Goal: Transaction & Acquisition: Purchase product/service

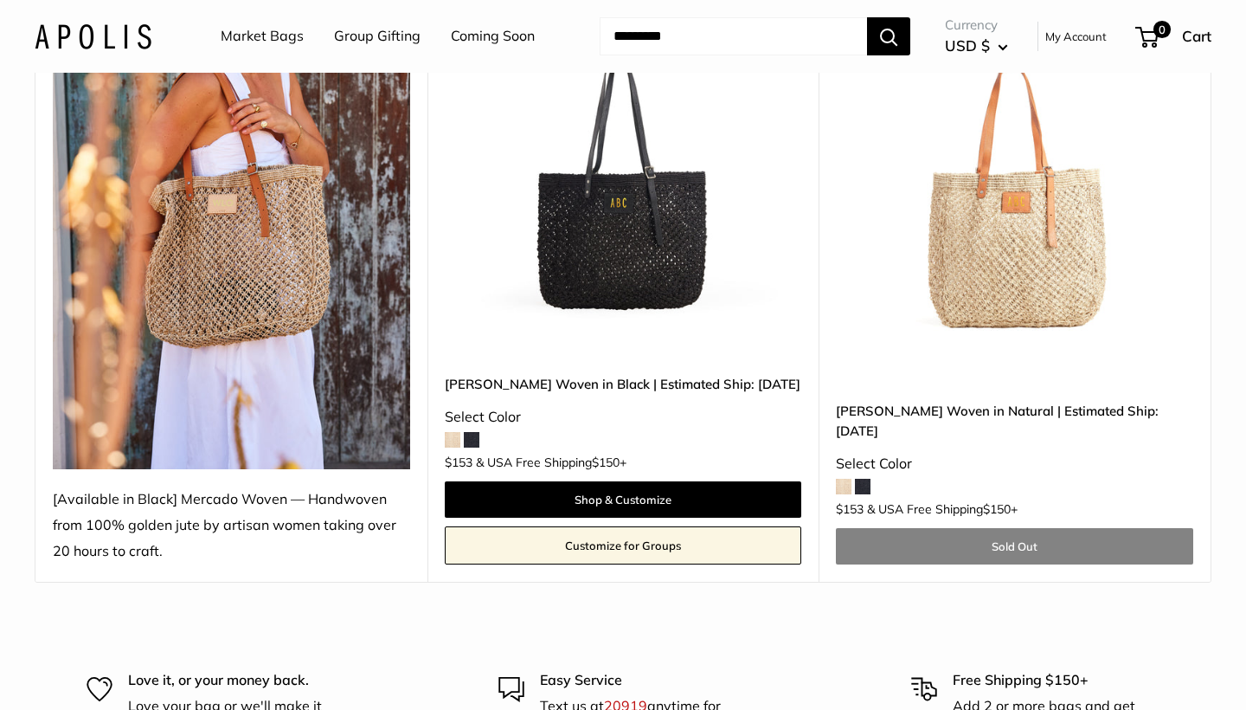
scroll to position [322, 0]
click at [842, 486] on span at bounding box center [844, 487] width 16 height 16
click at [0, 0] on img at bounding box center [0, 0] width 0 height 0
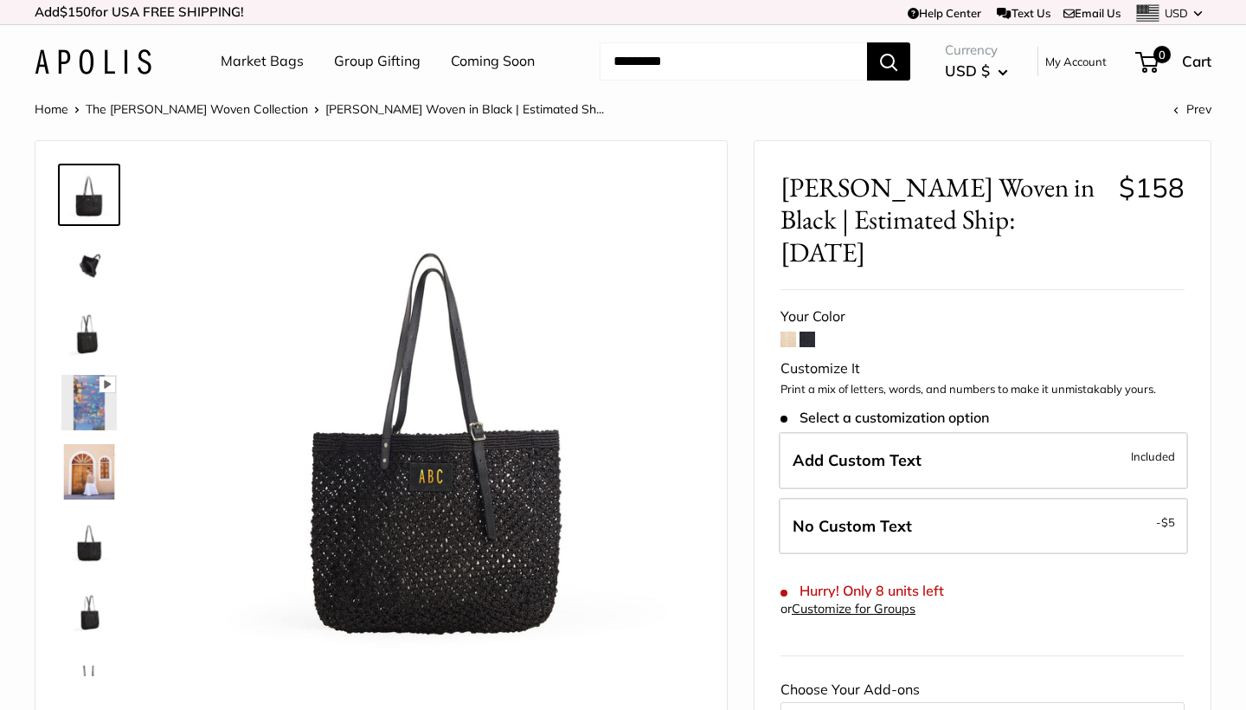
click at [97, 266] on img at bounding box center [88, 263] width 55 height 55
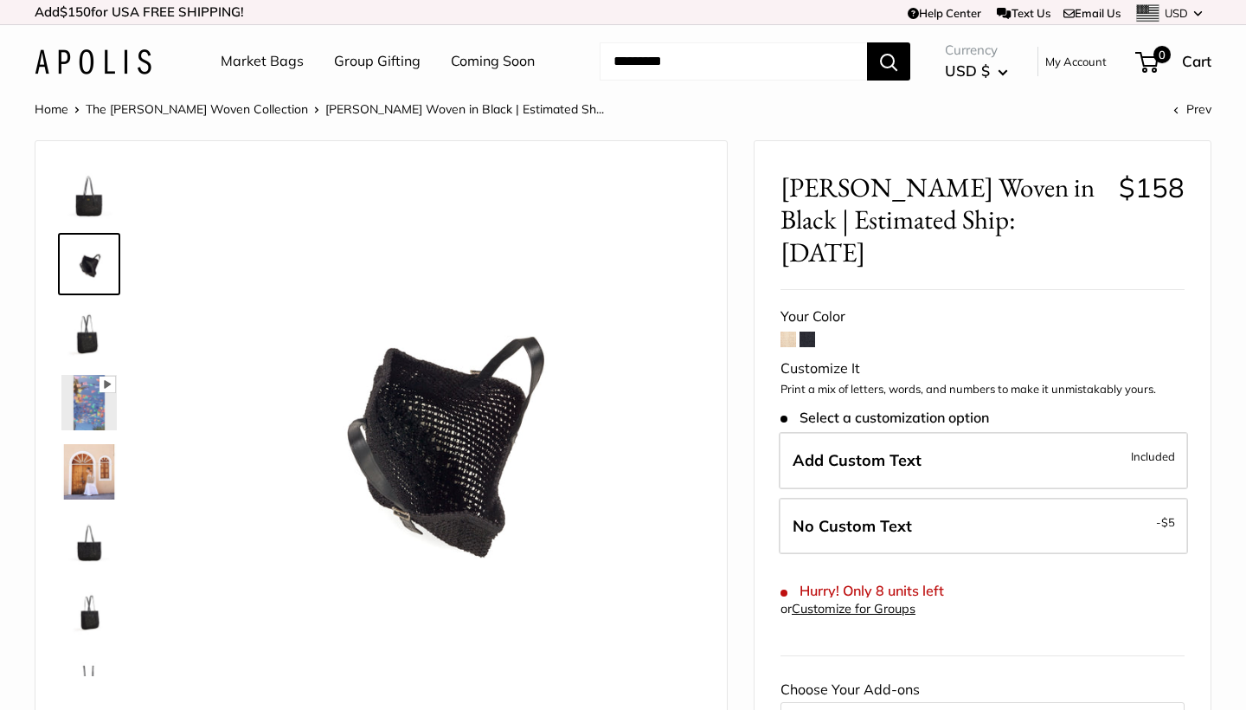
click at [96, 200] on img at bounding box center [88, 194] width 55 height 55
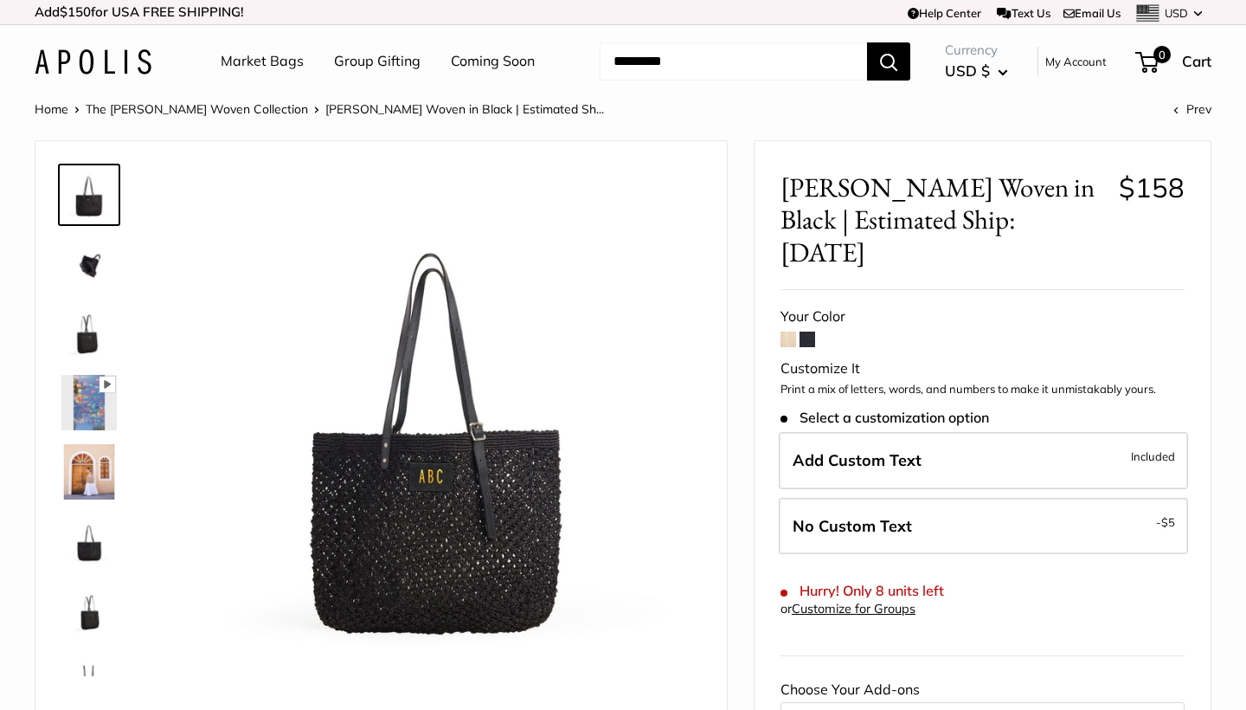
click at [93, 265] on img at bounding box center [88, 263] width 55 height 55
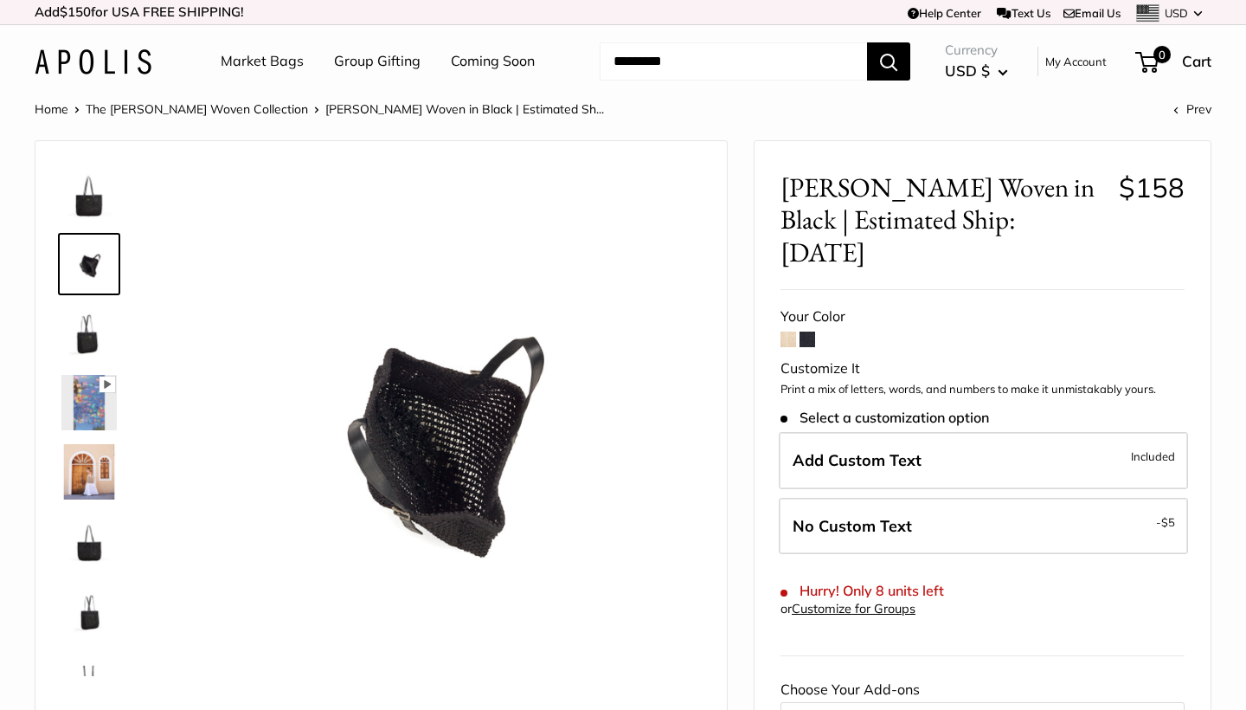
click at [86, 345] on img at bounding box center [88, 333] width 55 height 55
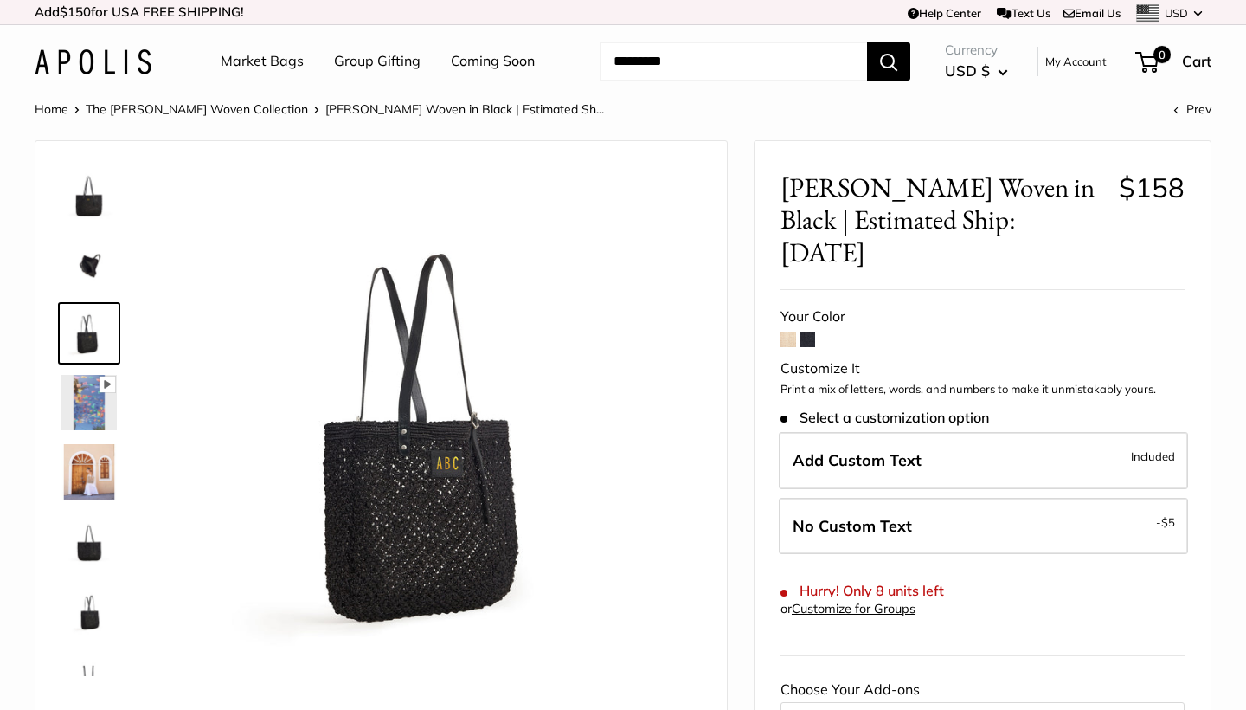
click at [91, 547] on img at bounding box center [88, 540] width 55 height 55
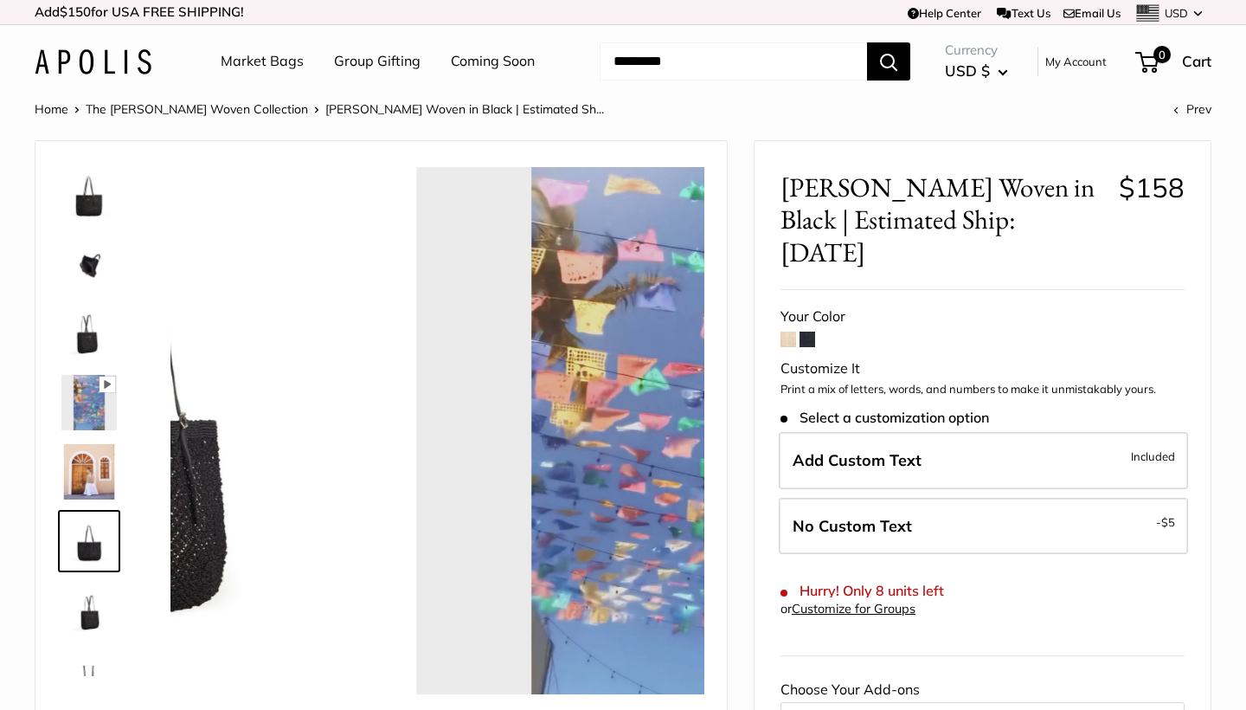
scroll to position [111, 0]
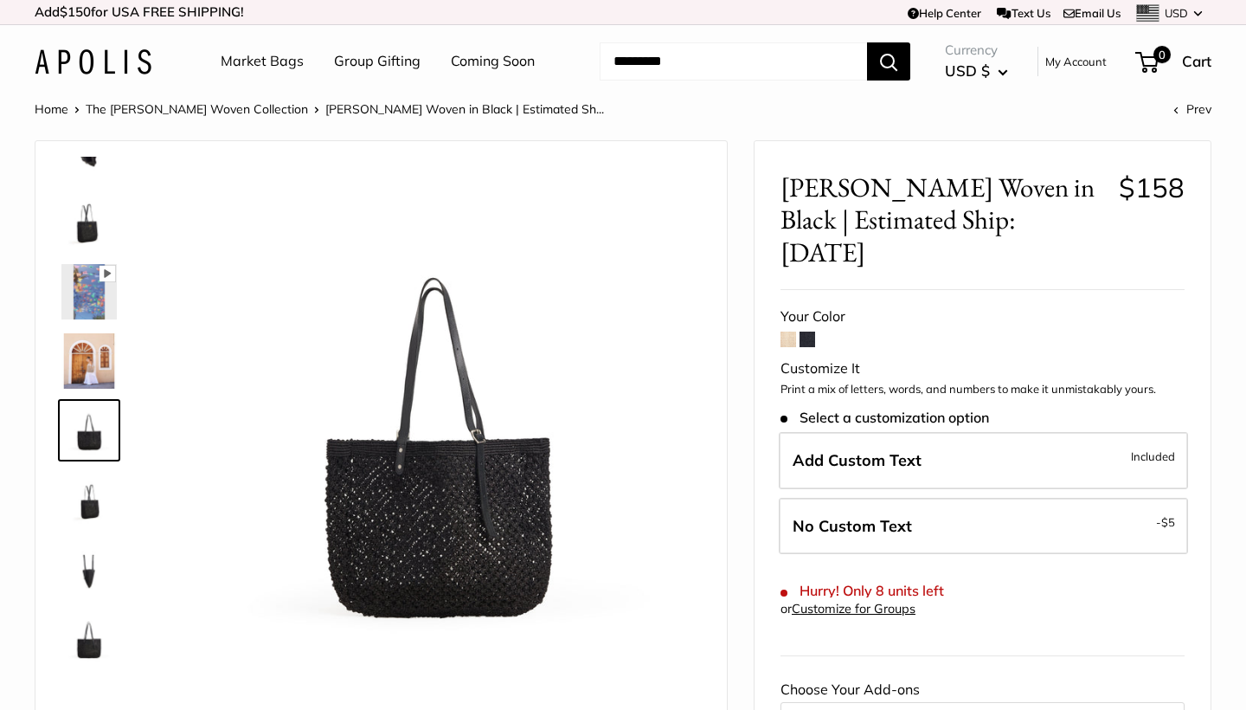
click at [90, 577] on img at bounding box center [88, 568] width 55 height 55
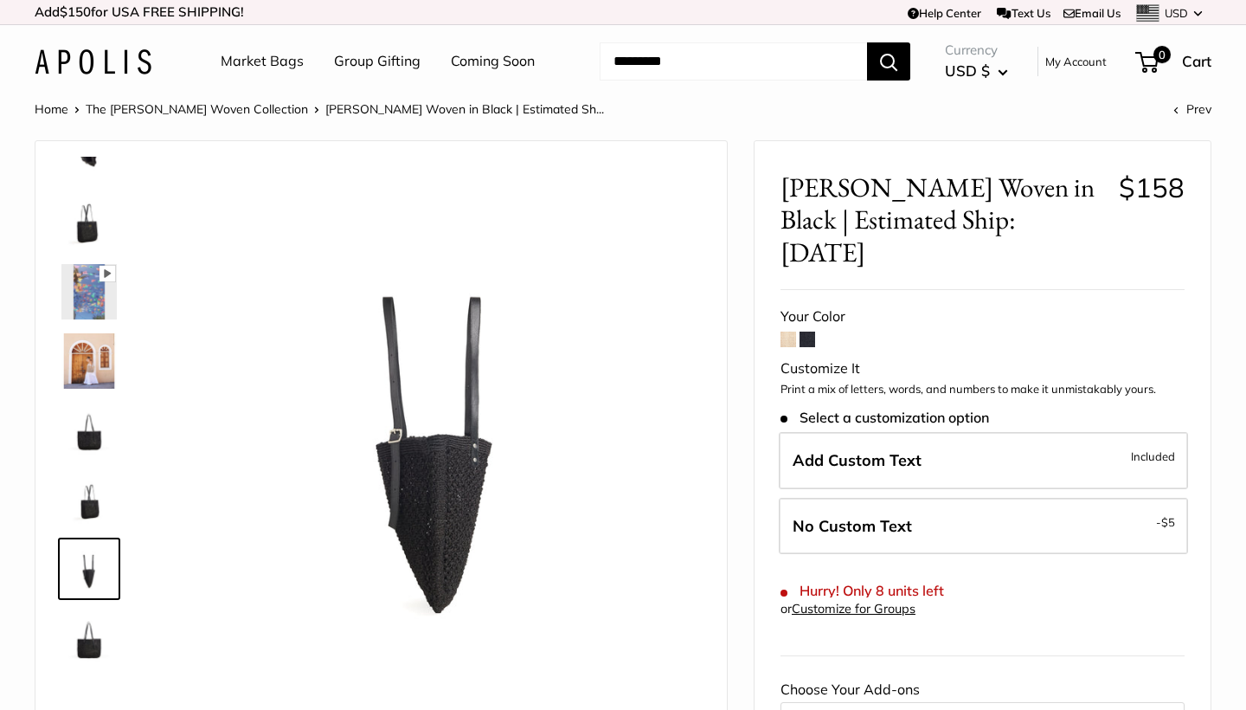
click at [93, 654] on img at bounding box center [88, 637] width 55 height 55
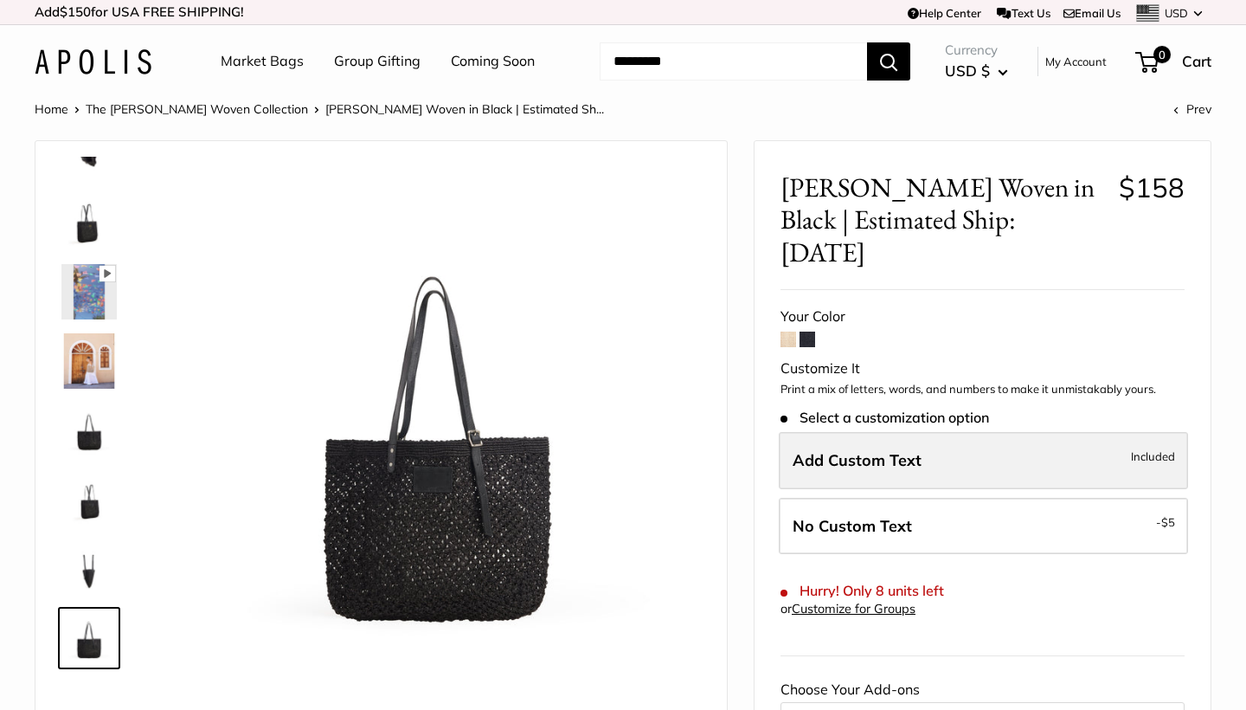
click at [899, 450] on span "Add Custom Text" at bounding box center [857, 460] width 129 height 20
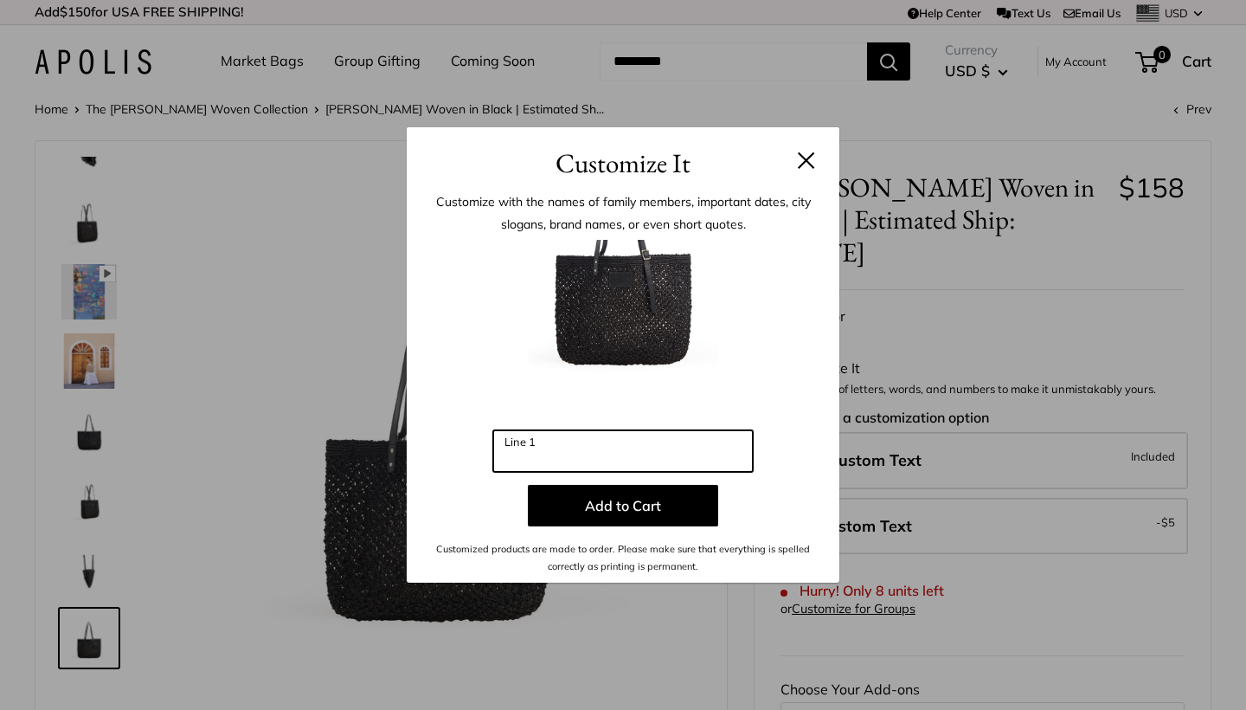
click at [616, 442] on input "Line 1" at bounding box center [623, 451] width 260 height 42
type input "*"
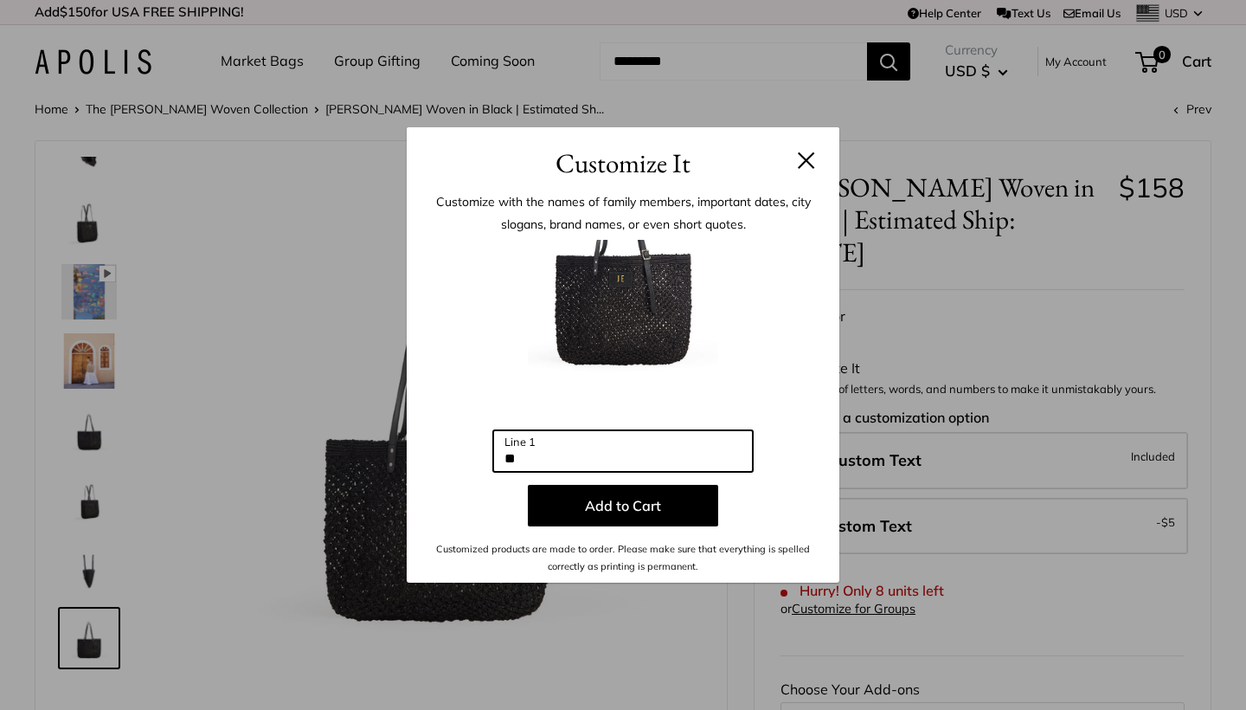
type input "*"
click at [816, 158] on header "Customize It" at bounding box center [623, 155] width 433 height 56
click at [800, 158] on button at bounding box center [806, 159] width 17 height 17
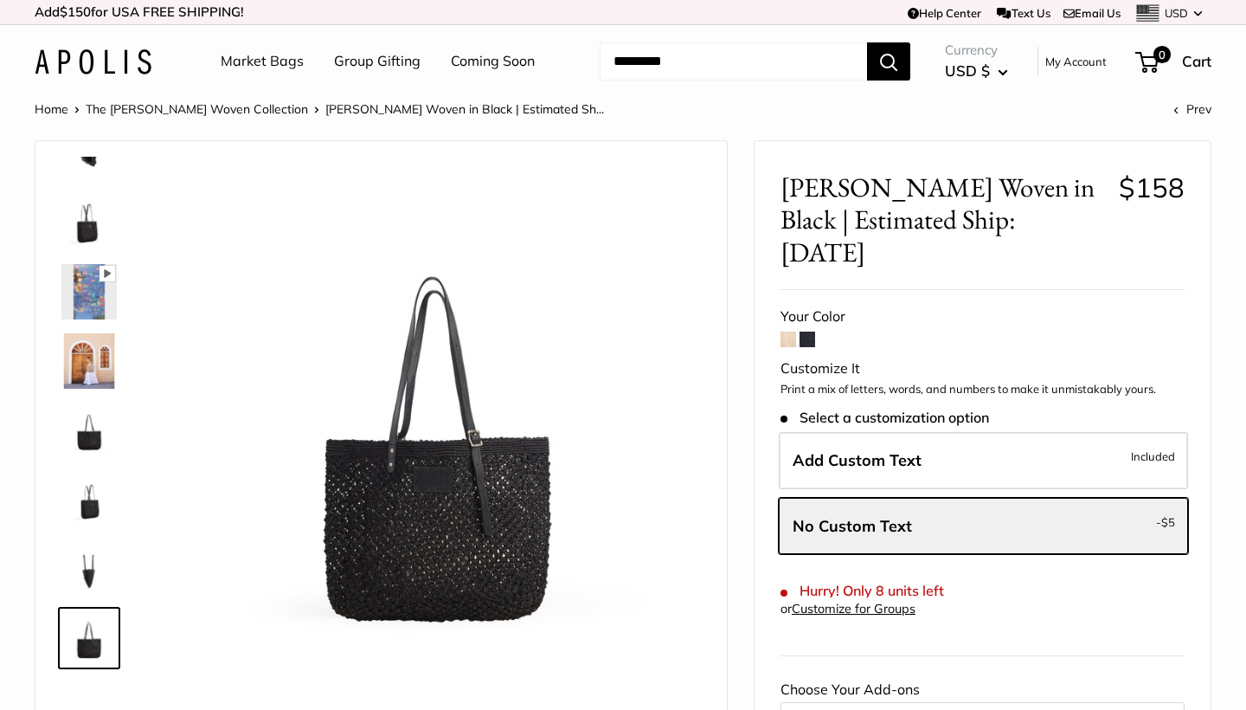
click at [96, 359] on img at bounding box center [88, 360] width 55 height 55
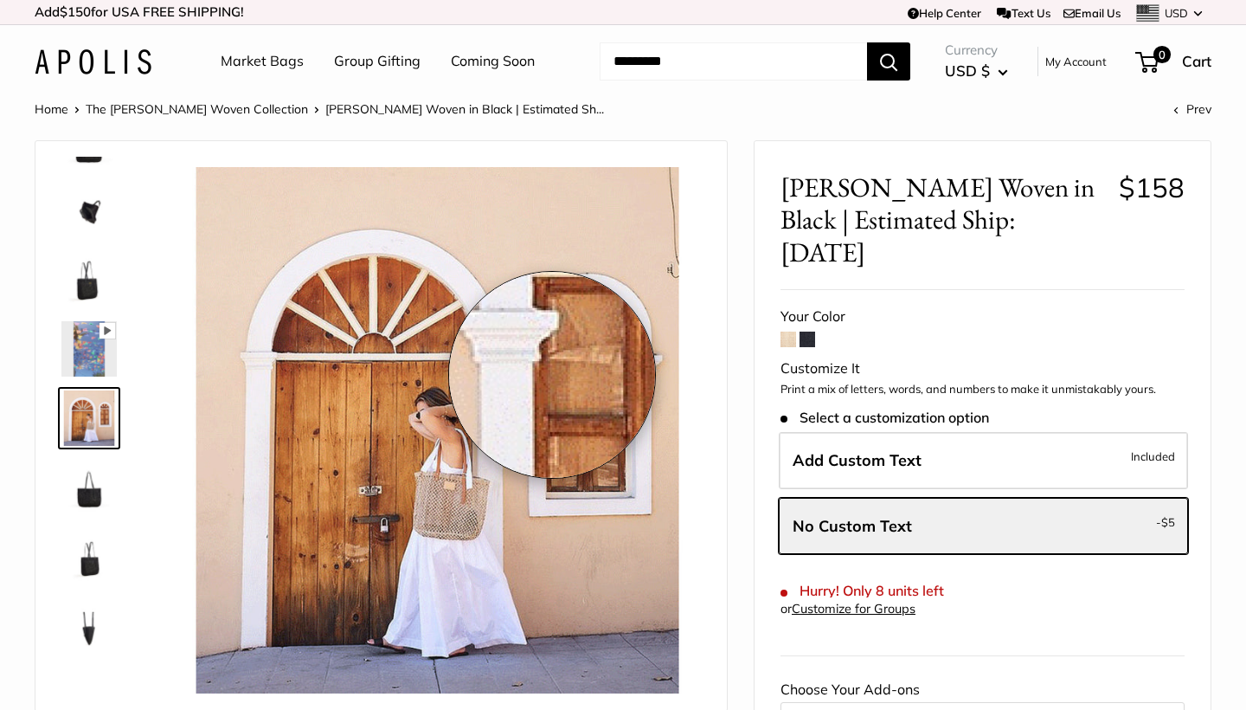
scroll to position [0, 0]
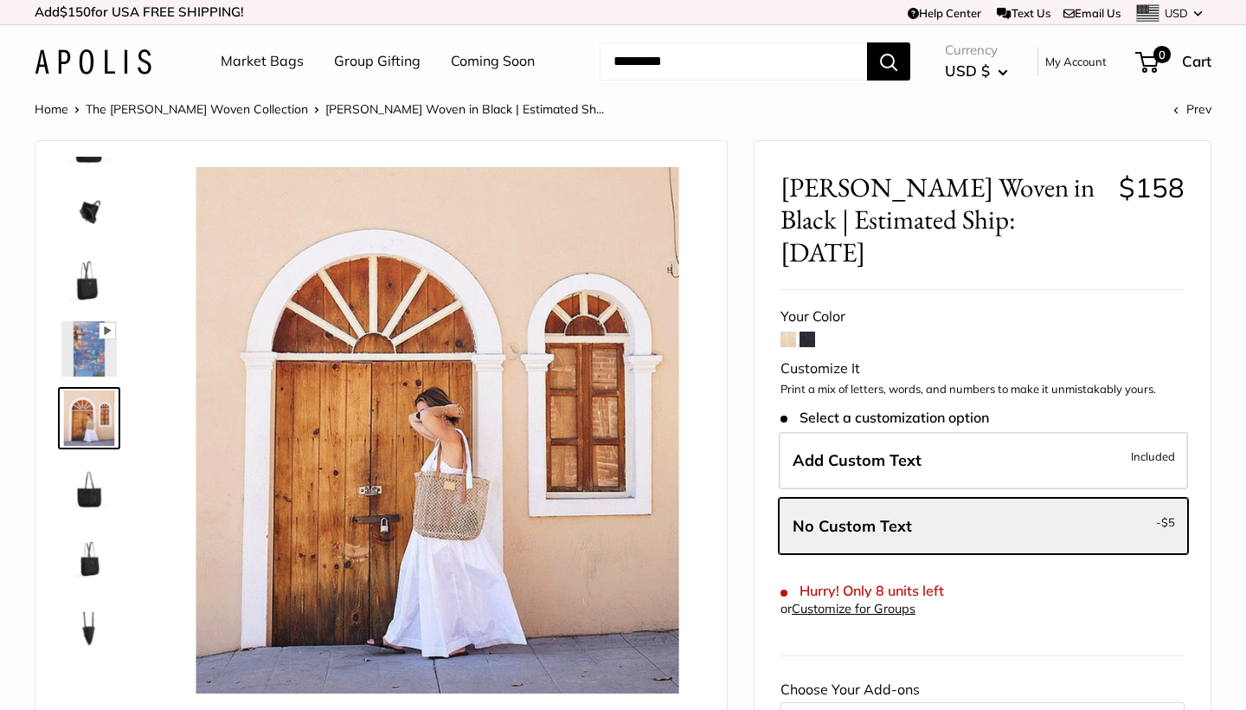
click at [805, 332] on span at bounding box center [808, 340] width 16 height 16
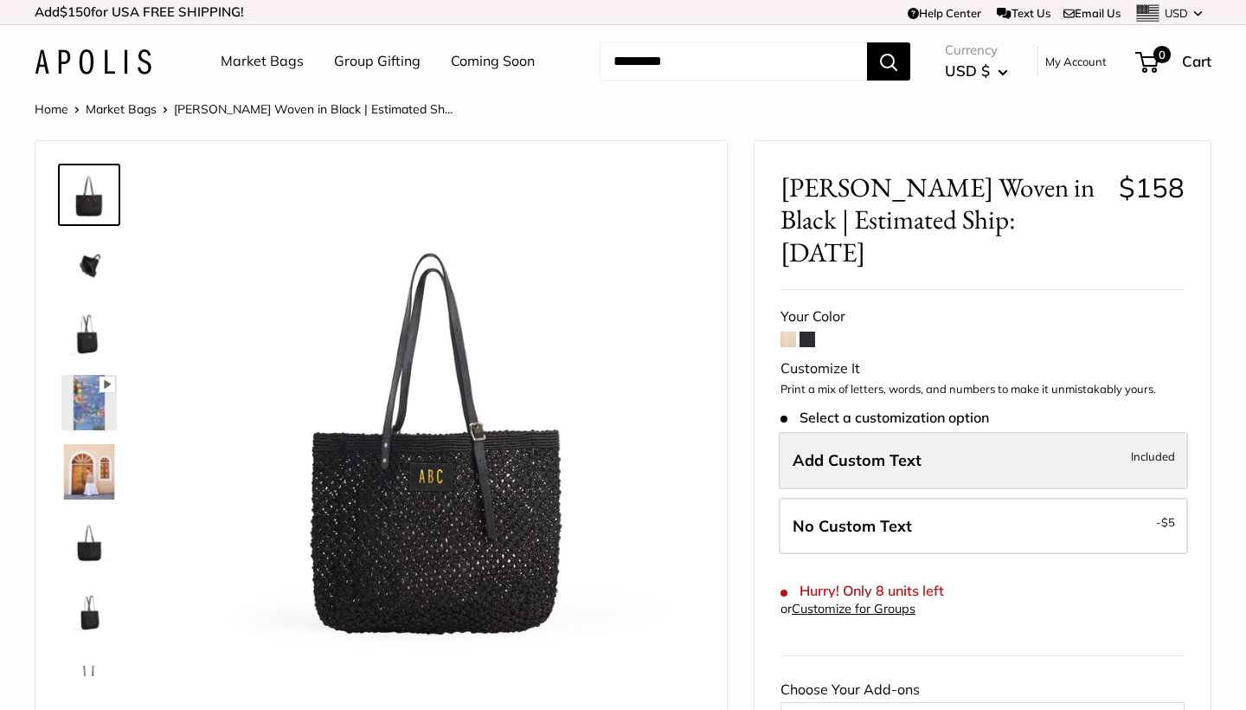
click at [967, 432] on label "Add Custom Text Included" at bounding box center [983, 460] width 409 height 57
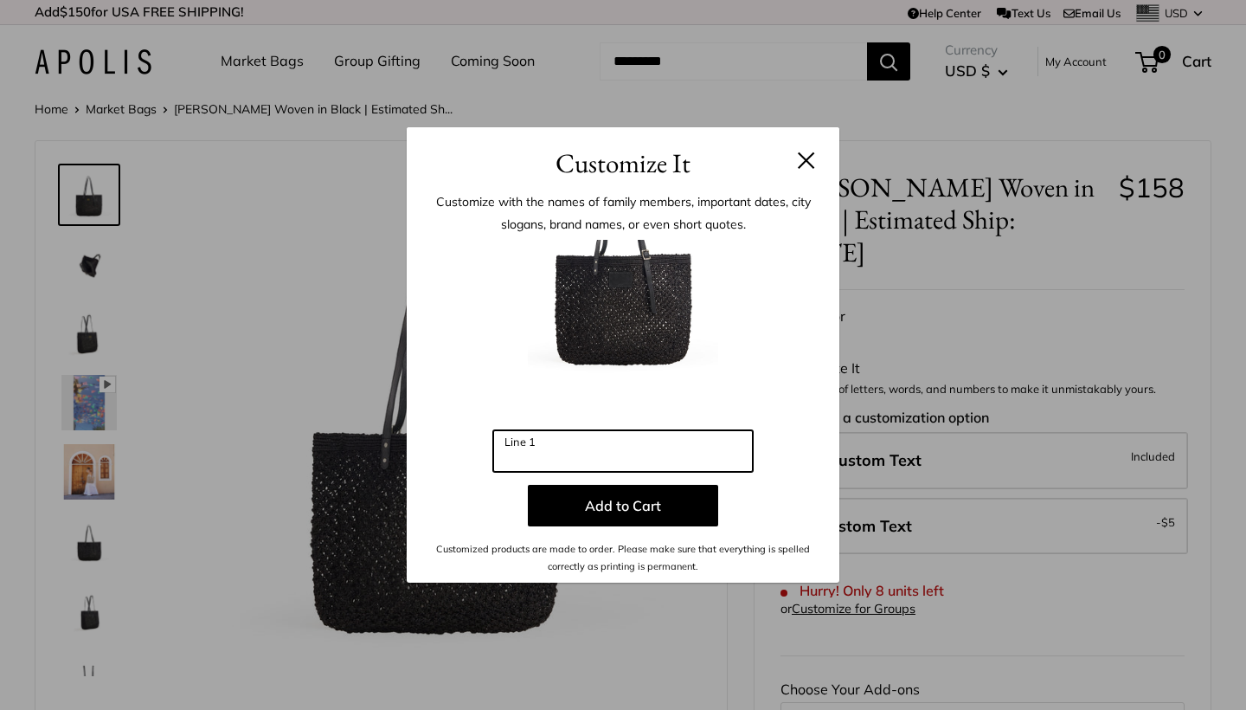
click at [593, 457] on input "Line 1" at bounding box center [623, 451] width 260 height 42
type input "*"
click at [641, 331] on img at bounding box center [623, 335] width 190 height 190
click at [383, 503] on div "Customize It Customize with the names of family members, important dates, city …" at bounding box center [623, 355] width 1246 height 710
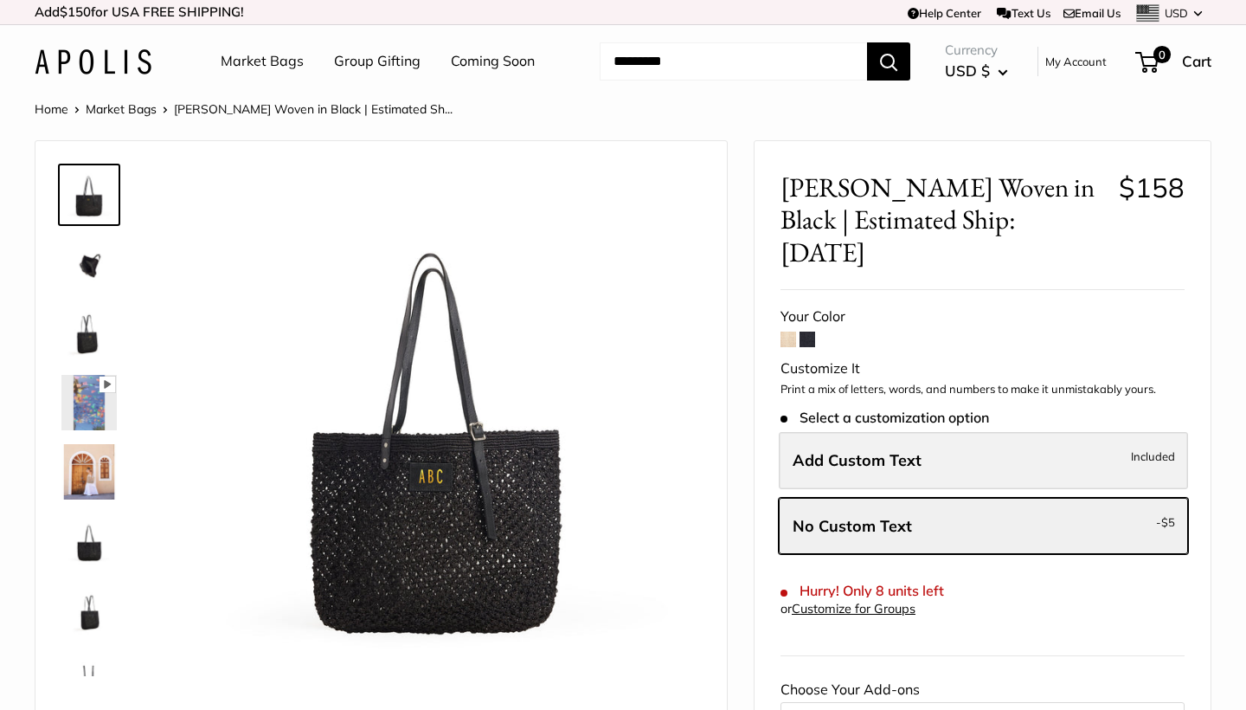
click at [873, 450] on span "Add Custom Text" at bounding box center [857, 460] width 129 height 20
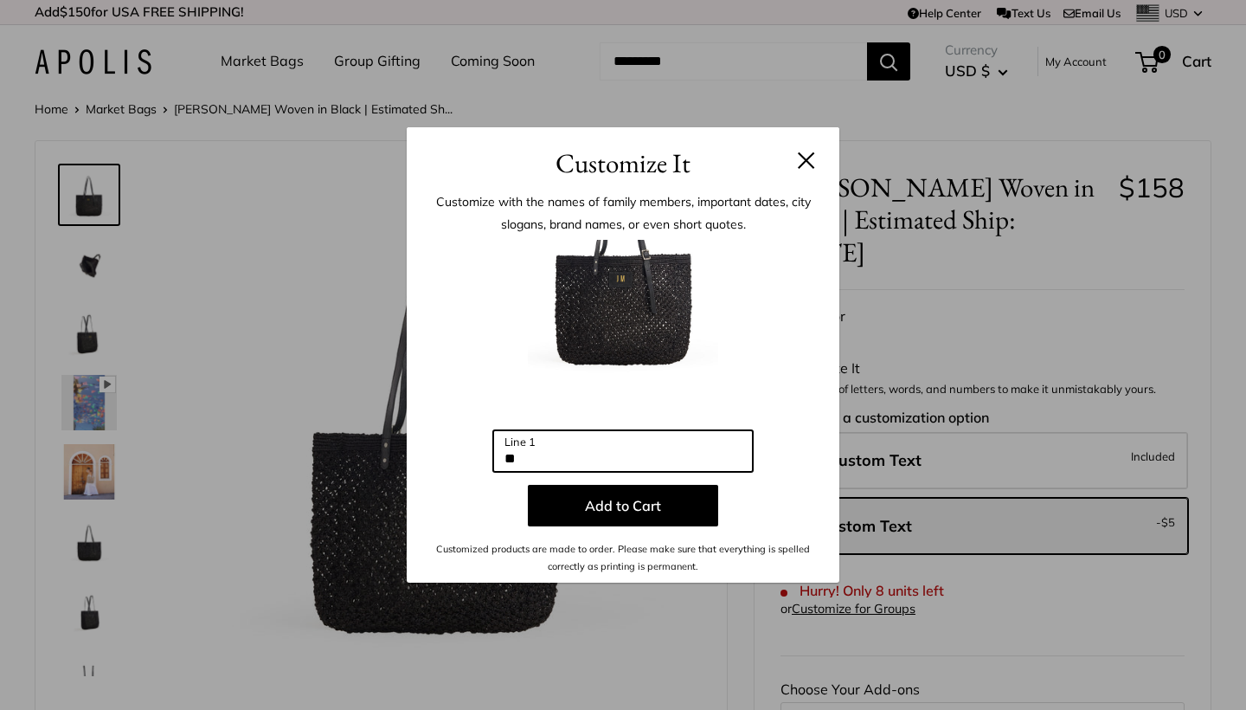
click at [580, 459] on input "**" at bounding box center [623, 451] width 260 height 42
type input "*"
click at [803, 165] on button at bounding box center [806, 159] width 17 height 17
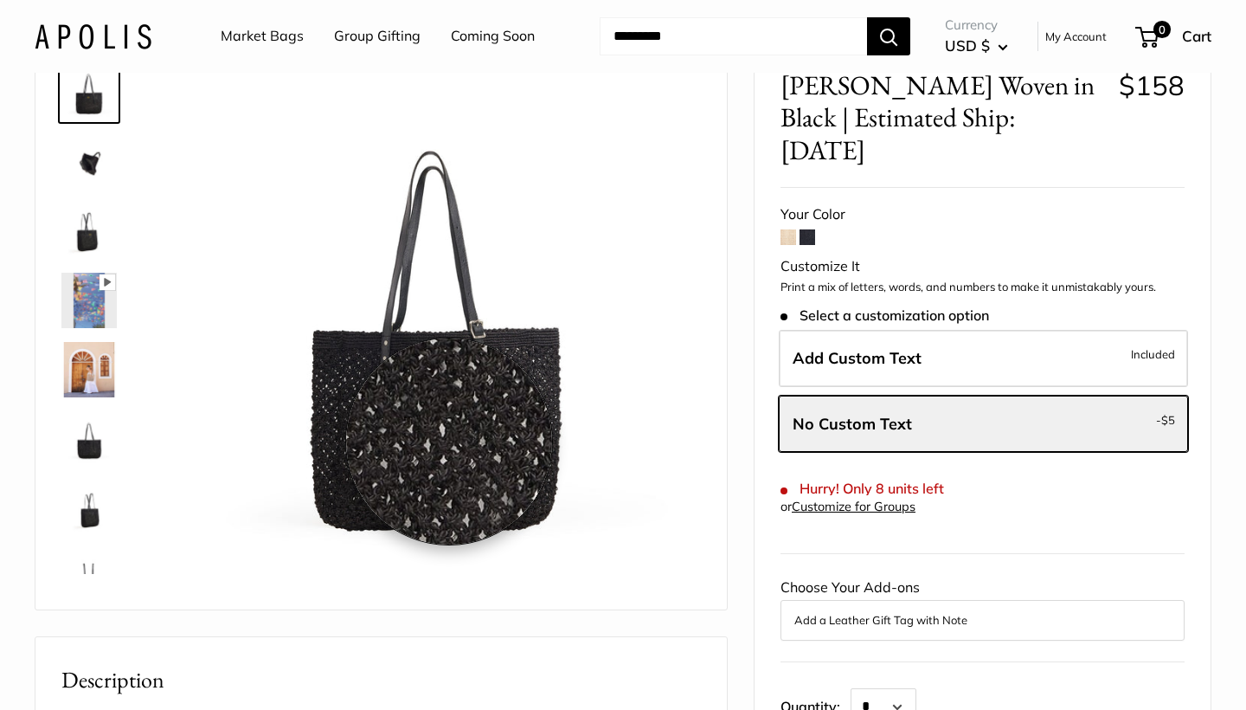
scroll to position [105, 0]
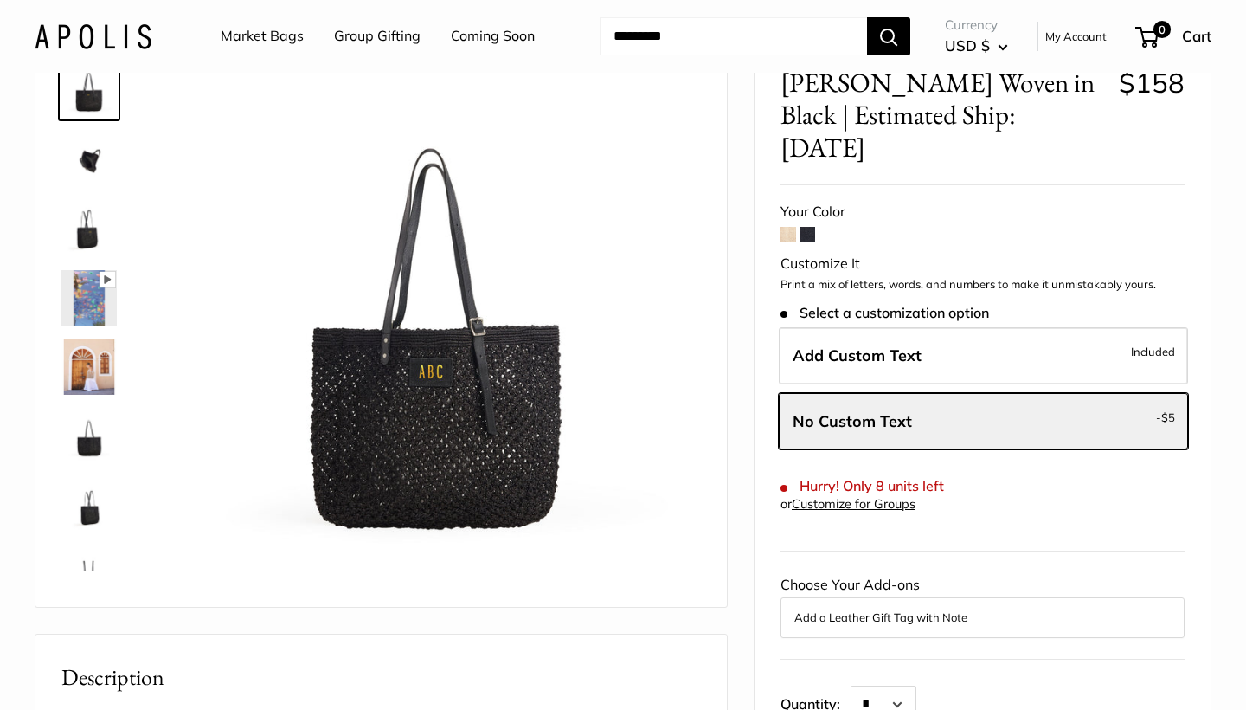
click at [88, 440] on img at bounding box center [88, 436] width 55 height 55
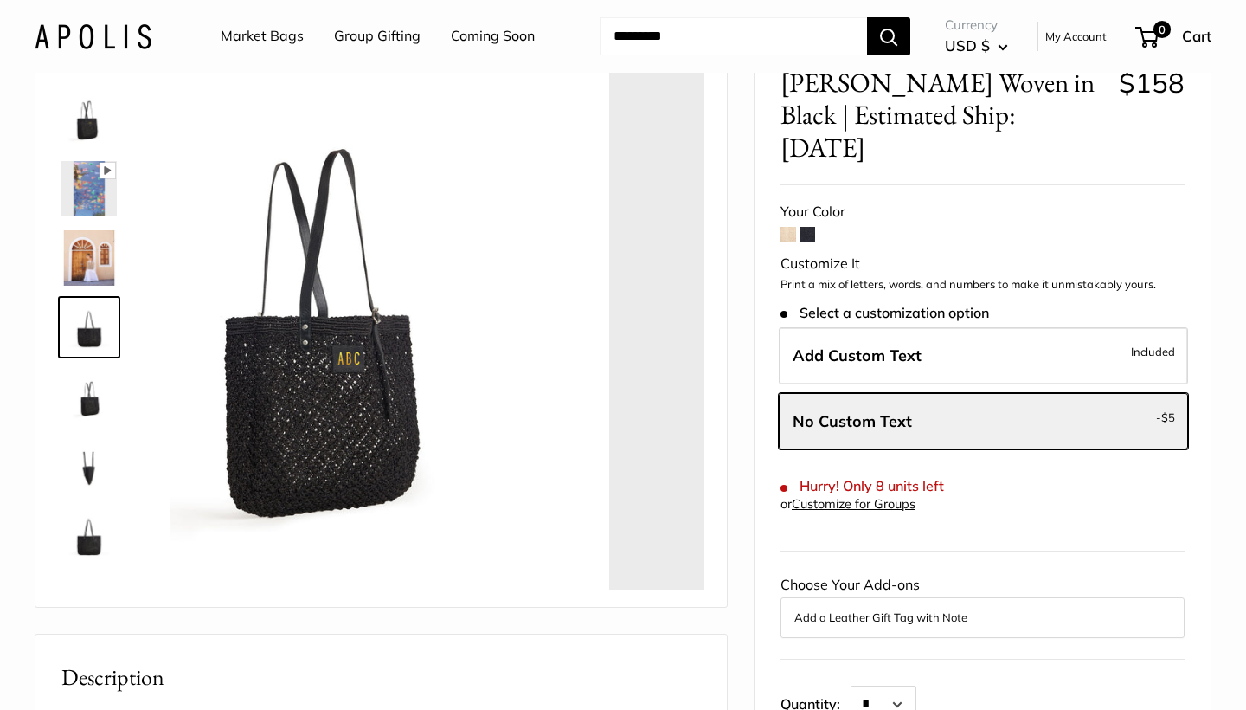
scroll to position [111, 0]
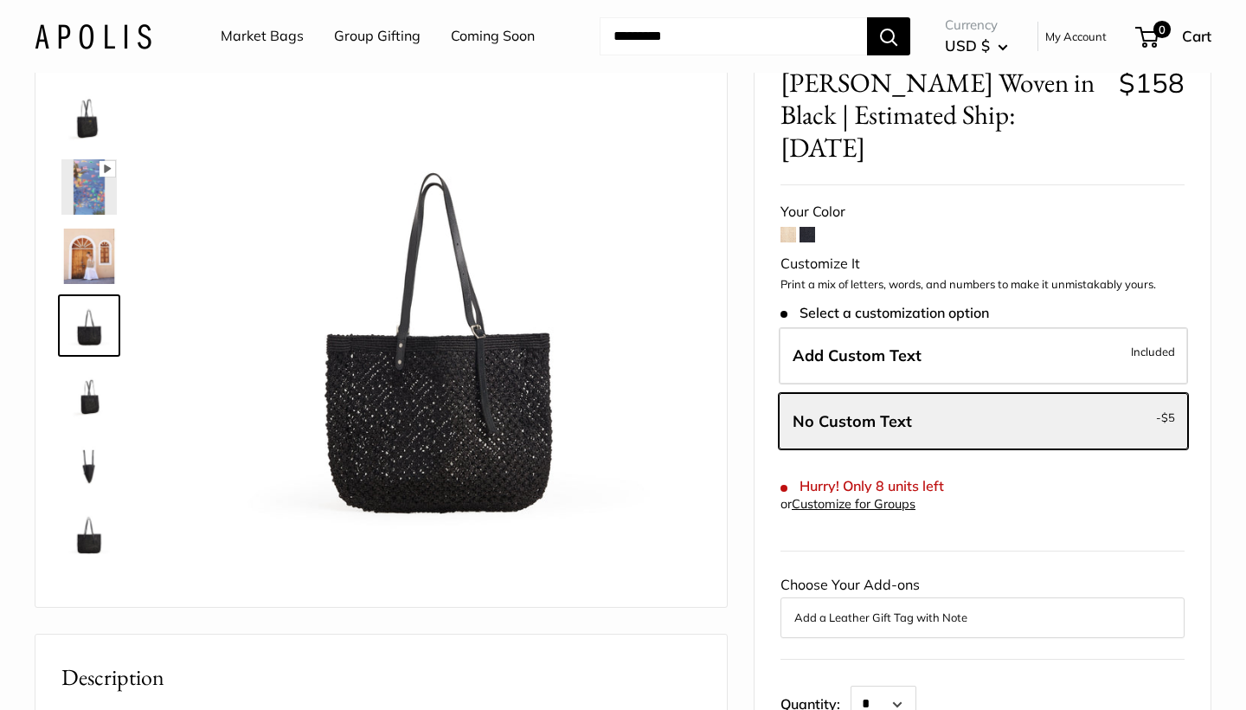
click at [82, 460] on img at bounding box center [88, 463] width 55 height 55
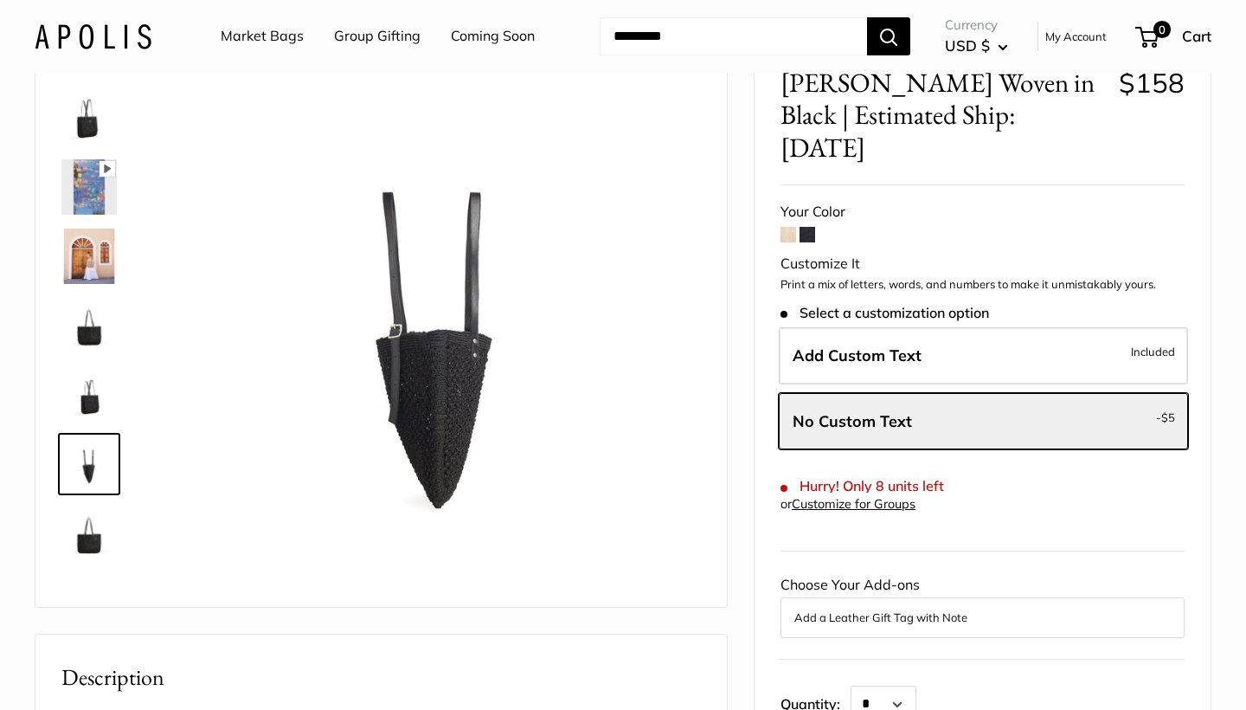
click at [89, 544] on img at bounding box center [88, 533] width 55 height 55
